Goal: Obtain resource: Obtain resource

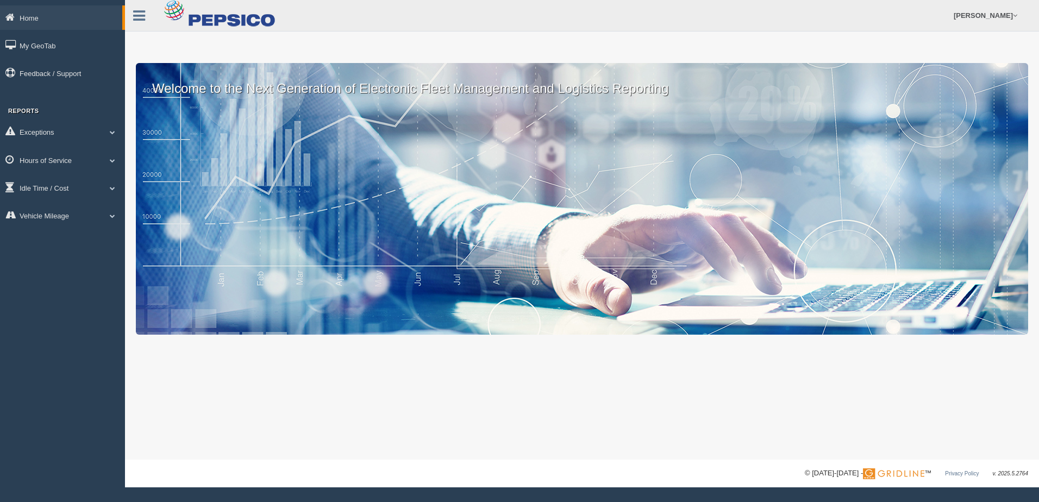
click at [73, 162] on link "Hours of Service" at bounding box center [62, 160] width 125 height 24
click at [66, 201] on link "HOS Violation Audit Reports" at bounding box center [71, 204] width 103 height 20
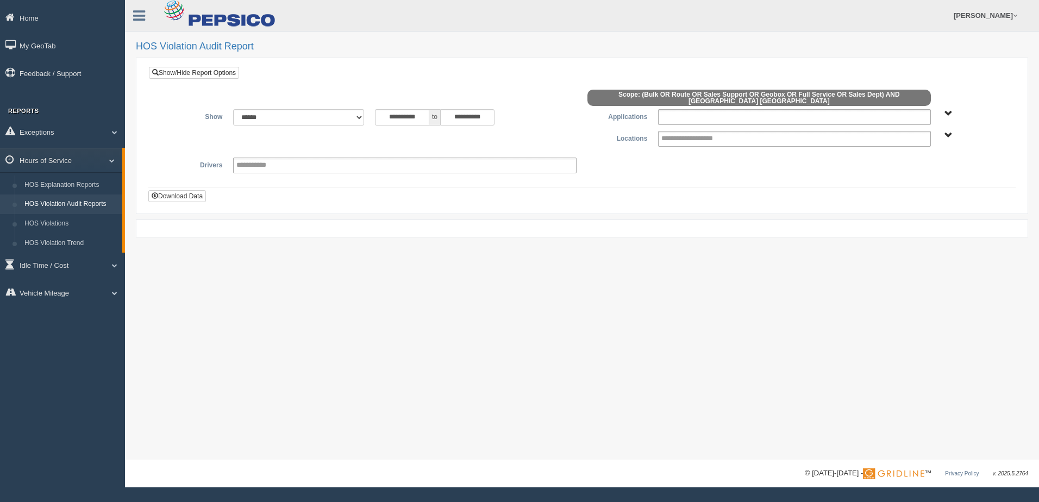
click at [903, 110] on ul at bounding box center [794, 117] width 272 height 16
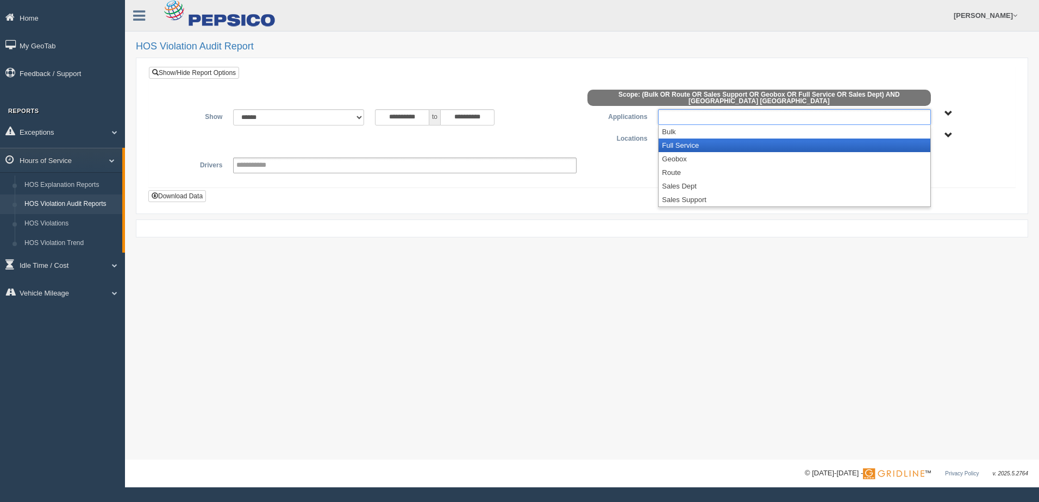
click at [689, 142] on li "Full Service" at bounding box center [793, 146] width 271 height 14
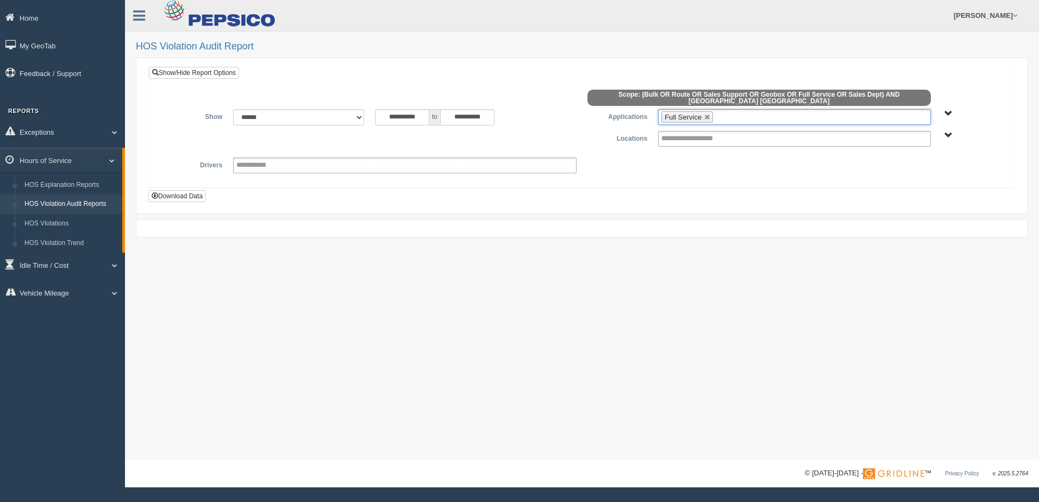
click at [729, 110] on ul "Full Service" at bounding box center [794, 117] width 272 height 16
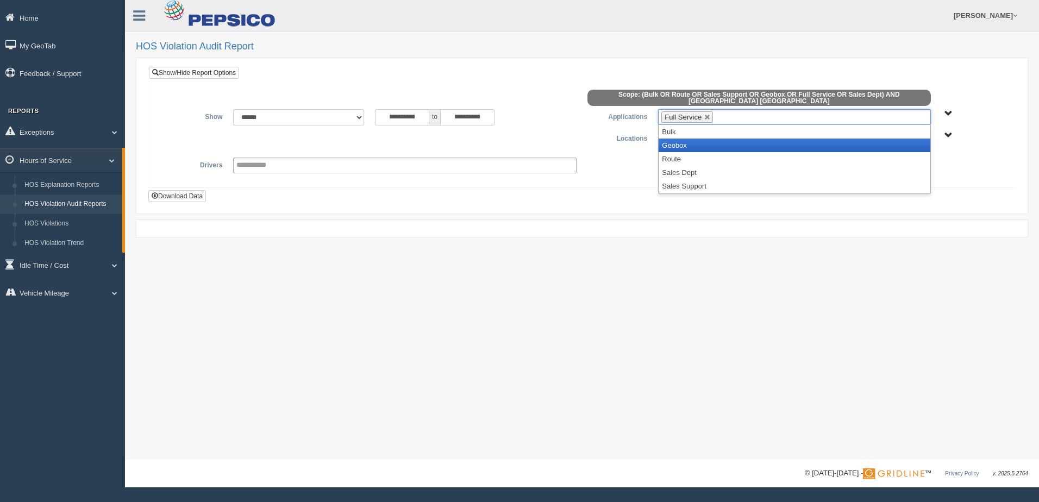
click at [701, 142] on li "Geobox" at bounding box center [793, 146] width 271 height 14
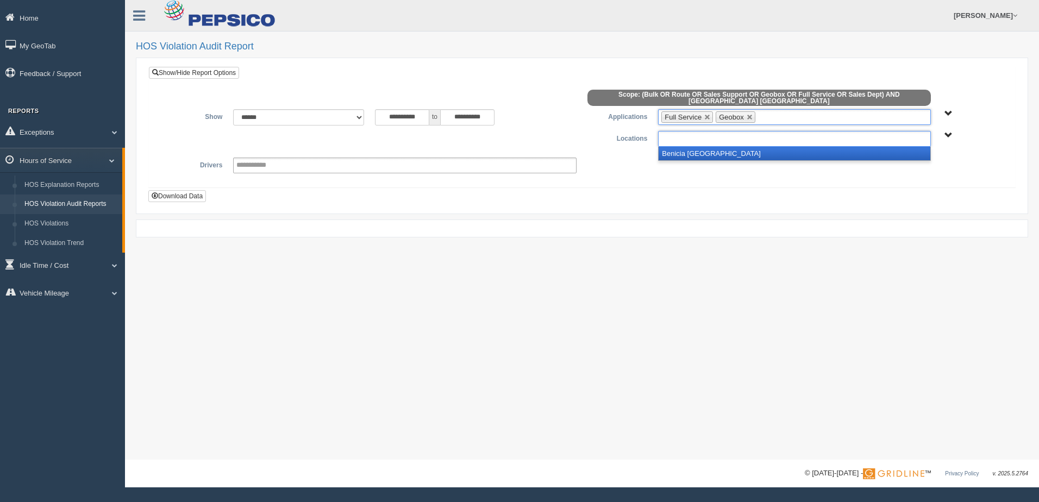
click at [705, 132] on input "text" at bounding box center [698, 139] width 75 height 14
click at [699, 147] on li "Benicia [GEOGRAPHIC_DATA]" at bounding box center [793, 154] width 271 height 14
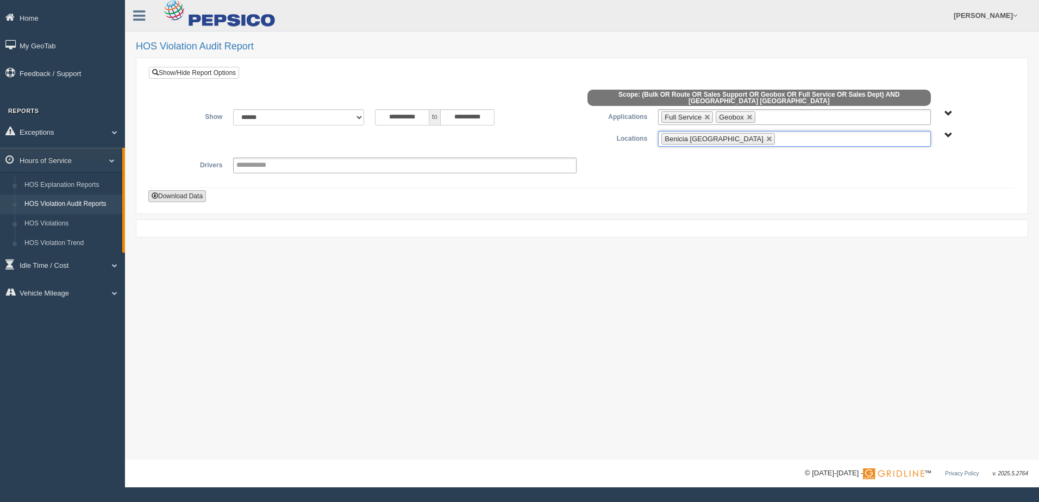
click at [165, 190] on button "Download Data" at bounding box center [177, 196] width 58 height 12
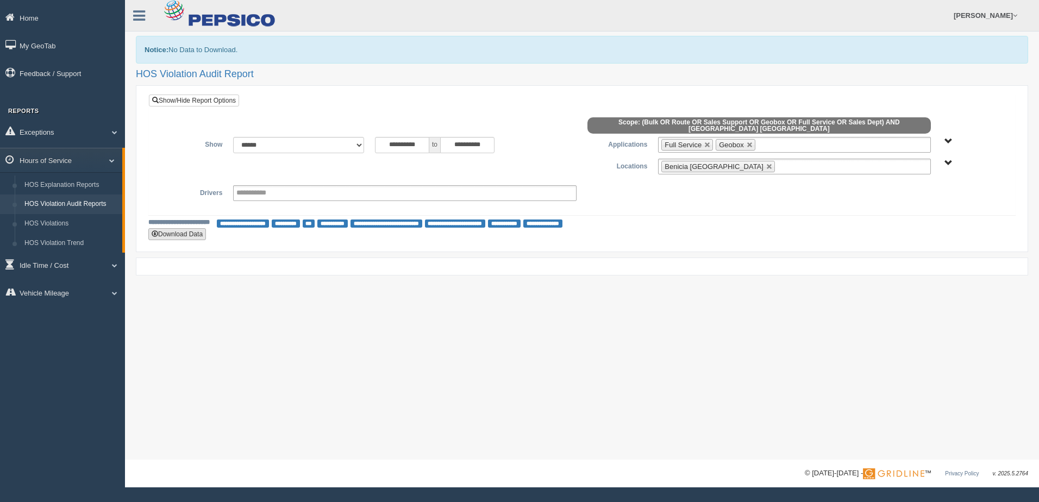
click at [189, 229] on button "Download Data" at bounding box center [177, 234] width 58 height 12
